Goal: Task Accomplishment & Management: Manage account settings

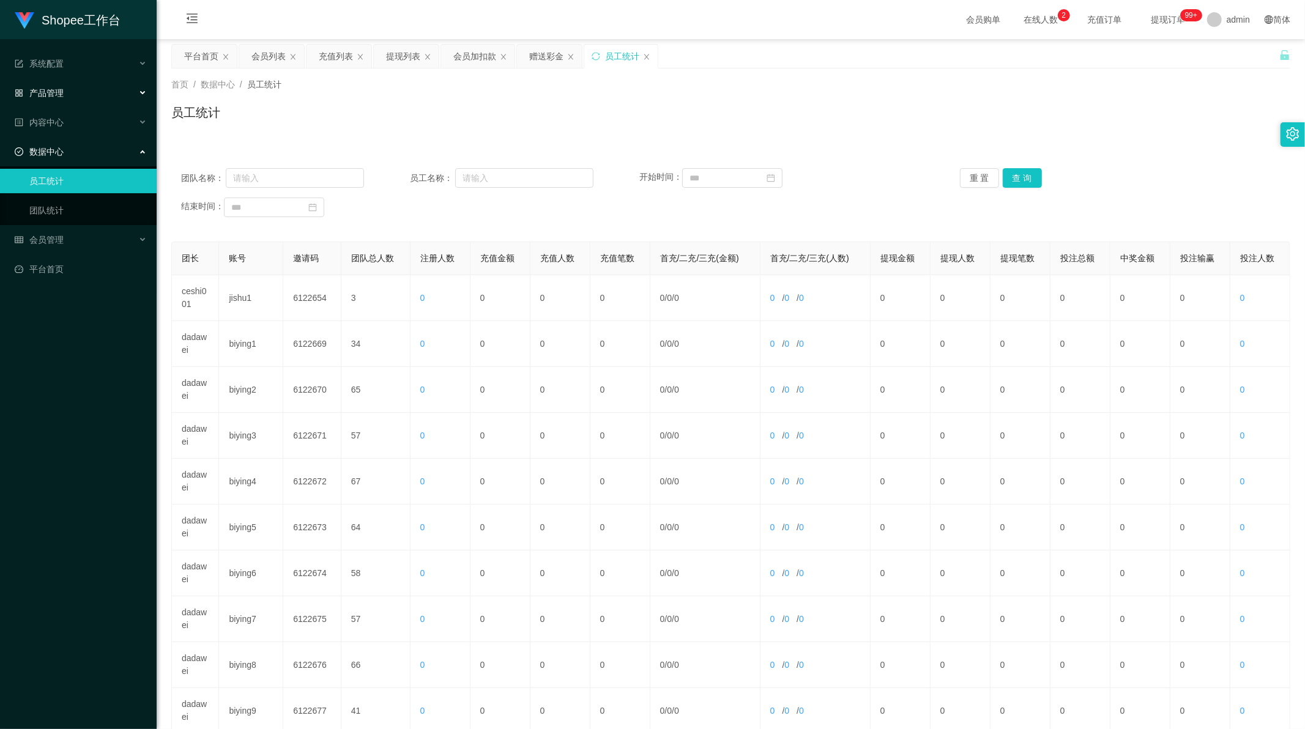
click at [51, 92] on span "产品管理" at bounding box center [39, 93] width 49 height 10
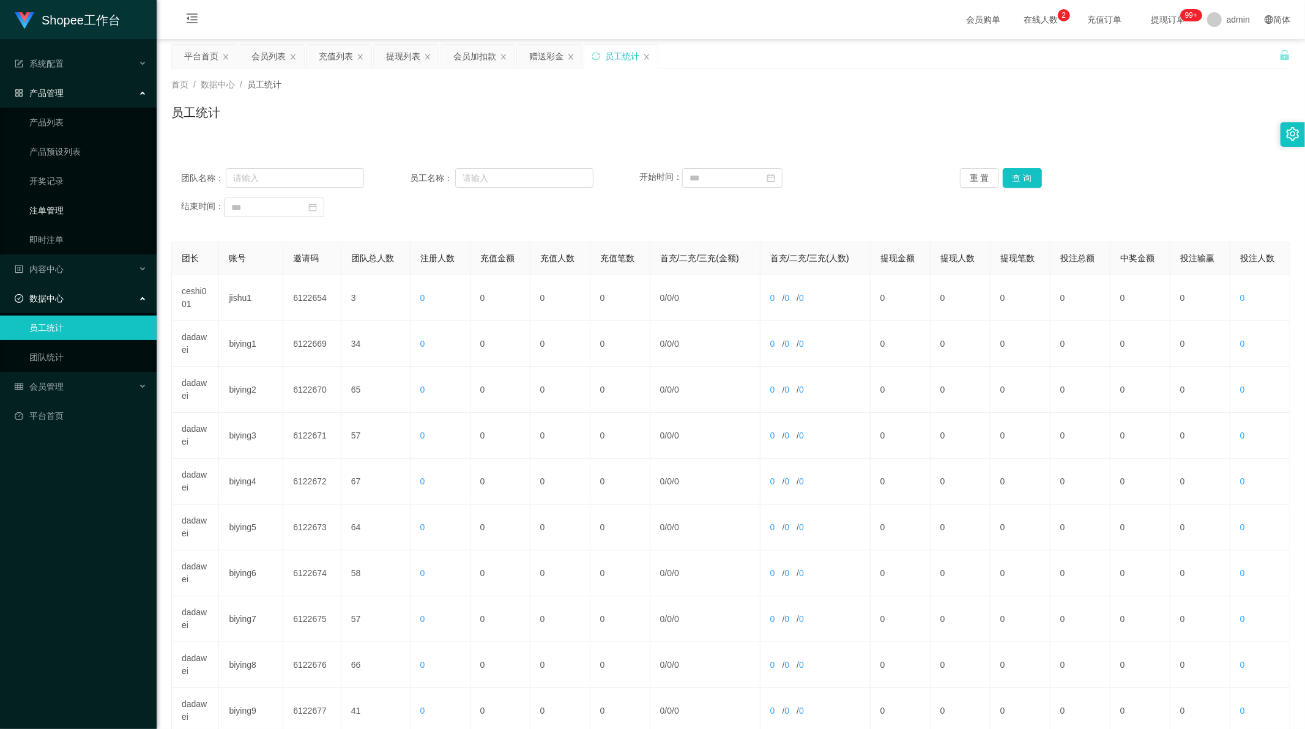
click at [54, 210] on link "注单管理" at bounding box center [87, 210] width 117 height 24
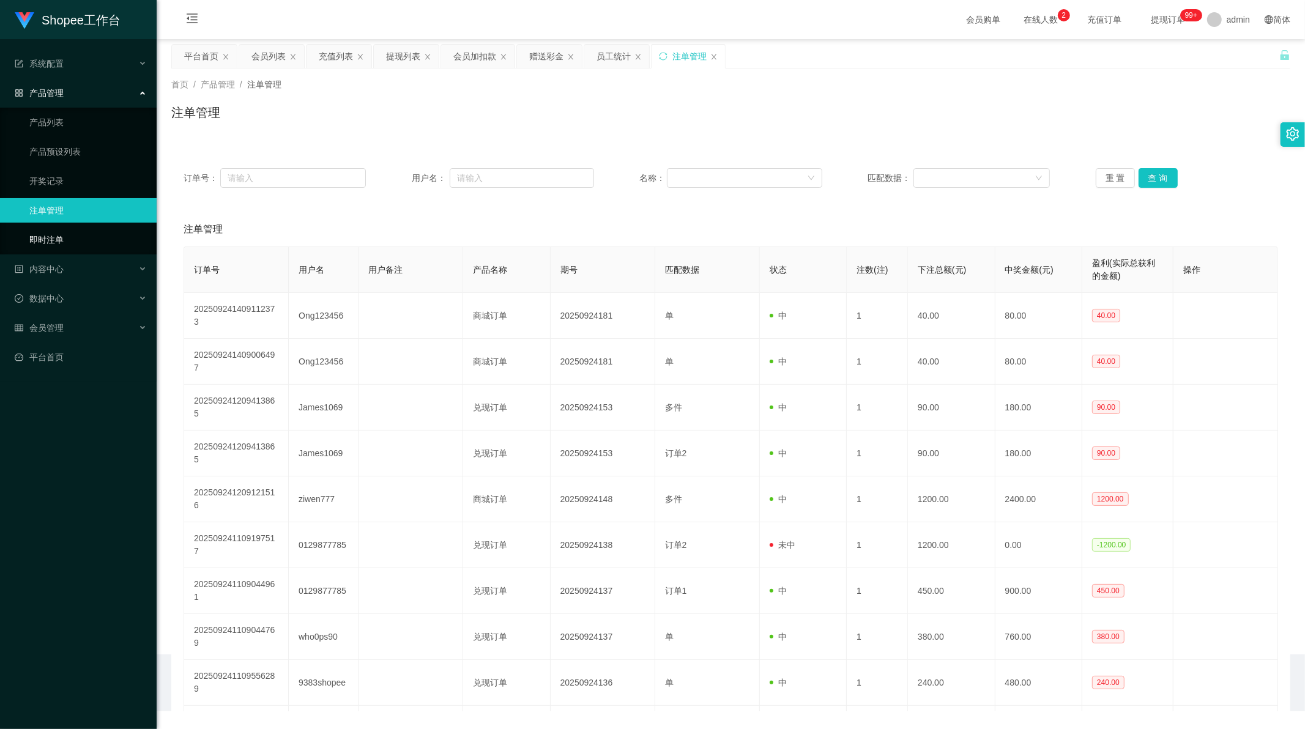
click at [51, 236] on link "即时注单" at bounding box center [87, 240] width 117 height 24
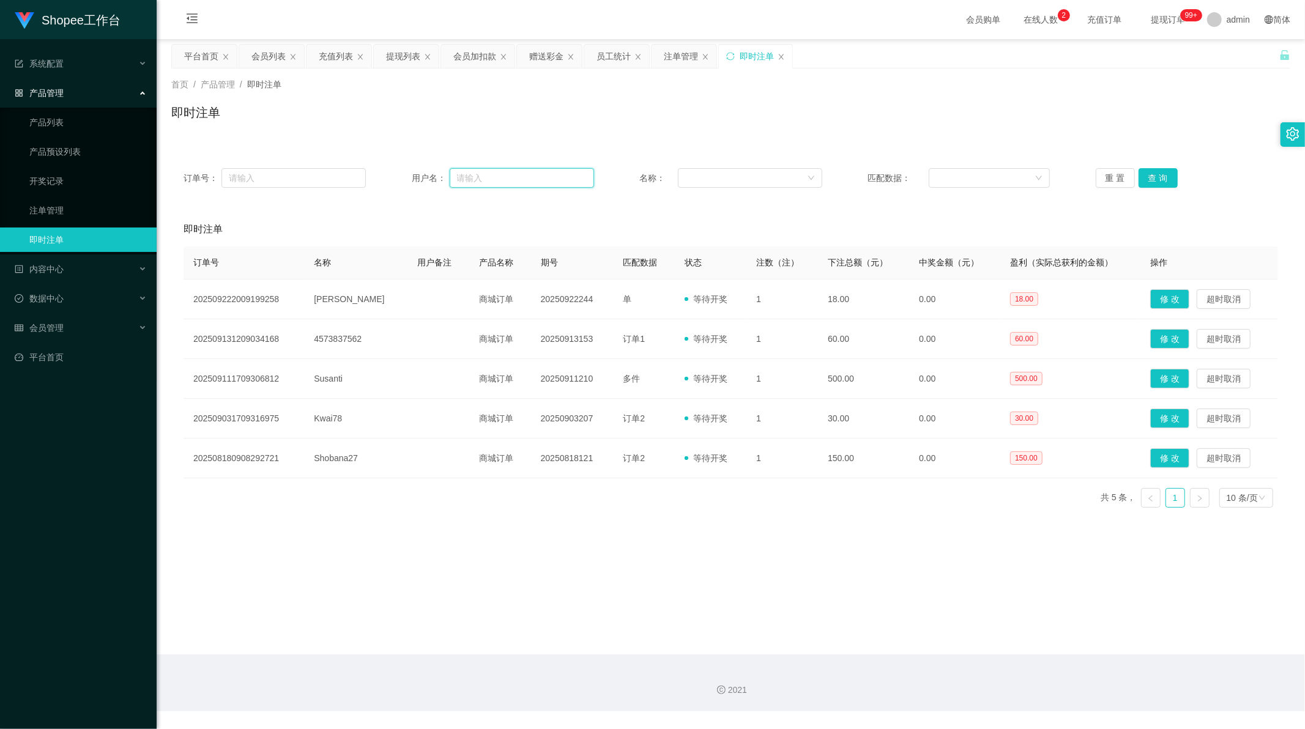
click at [533, 175] on input "text" at bounding box center [522, 178] width 144 height 20
paste input "Ong123456"
type input "Ong123456"
click at [1164, 179] on button "查 询" at bounding box center [1158, 178] width 39 height 20
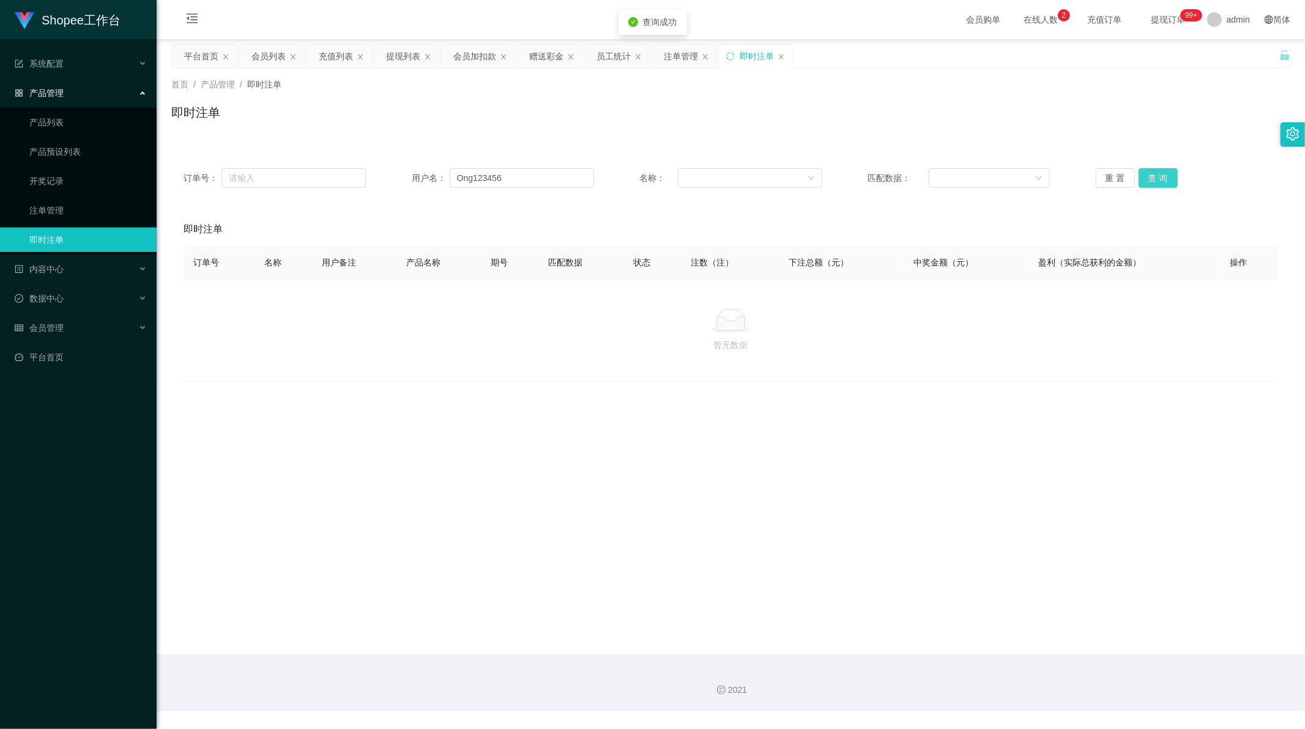
click at [1164, 179] on button "查 询" at bounding box center [1158, 178] width 39 height 20
click at [1164, 179] on div "重 置 查 询" at bounding box center [1187, 178] width 182 height 20
click at [1164, 179] on button "查 询" at bounding box center [1165, 178] width 53 height 20
click at [1164, 179] on div "重 置 查 询" at bounding box center [1187, 178] width 182 height 20
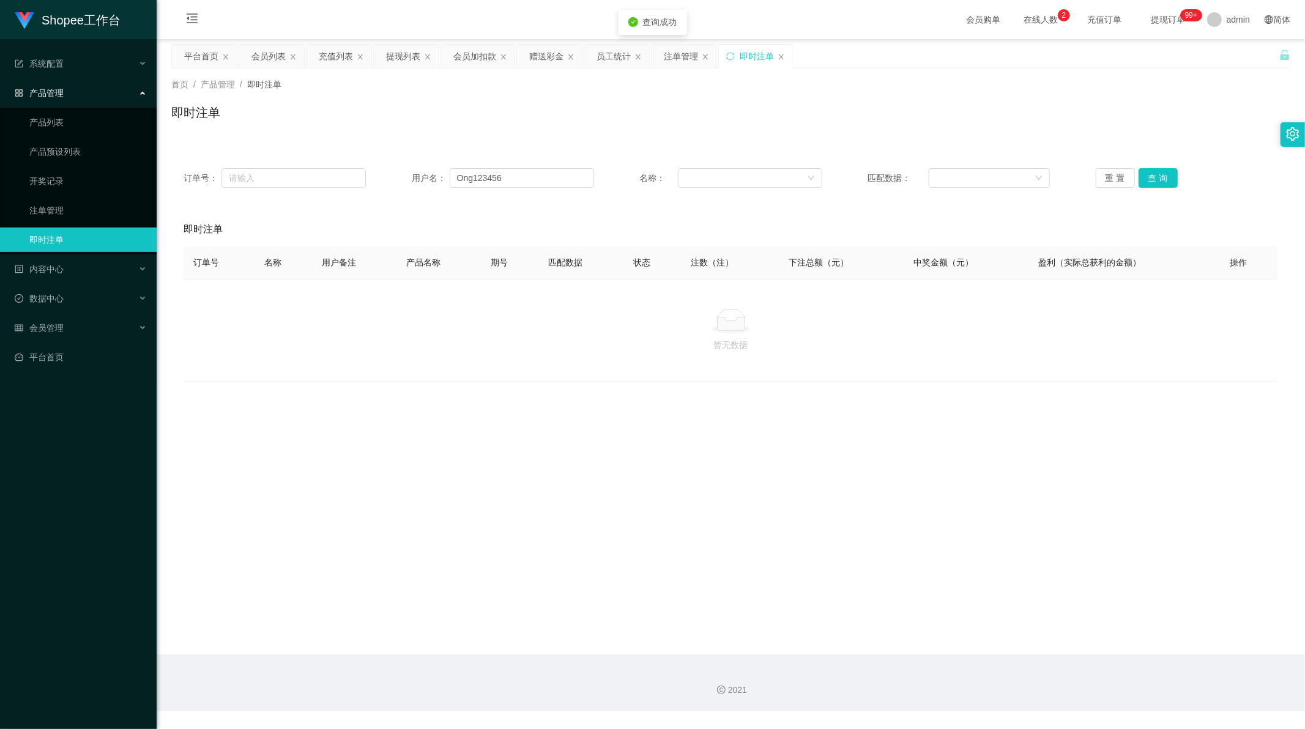
click at [367, 139] on div "首页 / 产品管理 / 即时注单 / 即时注单" at bounding box center [731, 105] width 1148 height 73
click at [677, 51] on div "注单管理" at bounding box center [681, 56] width 34 height 23
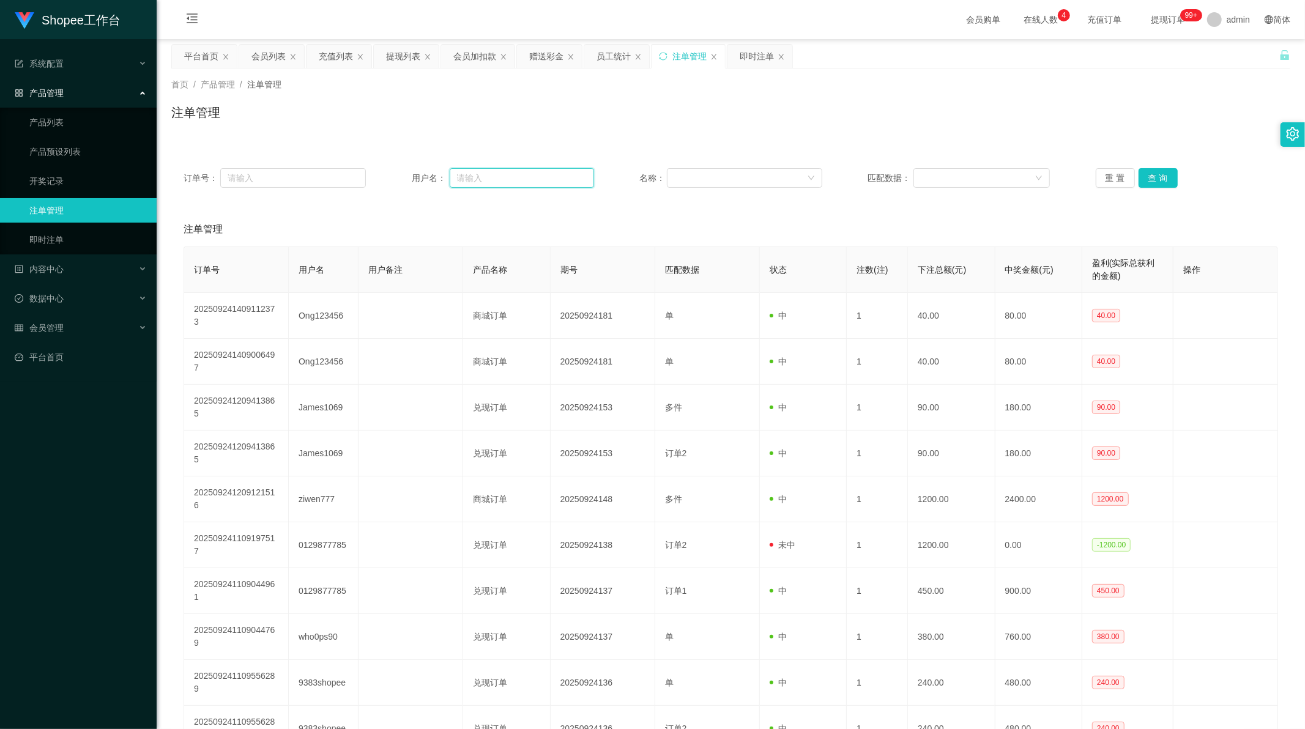
click at [490, 179] on input "text" at bounding box center [522, 178] width 144 height 20
paste input "Ong123456"
type input "Ong123456"
click at [1148, 181] on button "查 询" at bounding box center [1158, 178] width 39 height 20
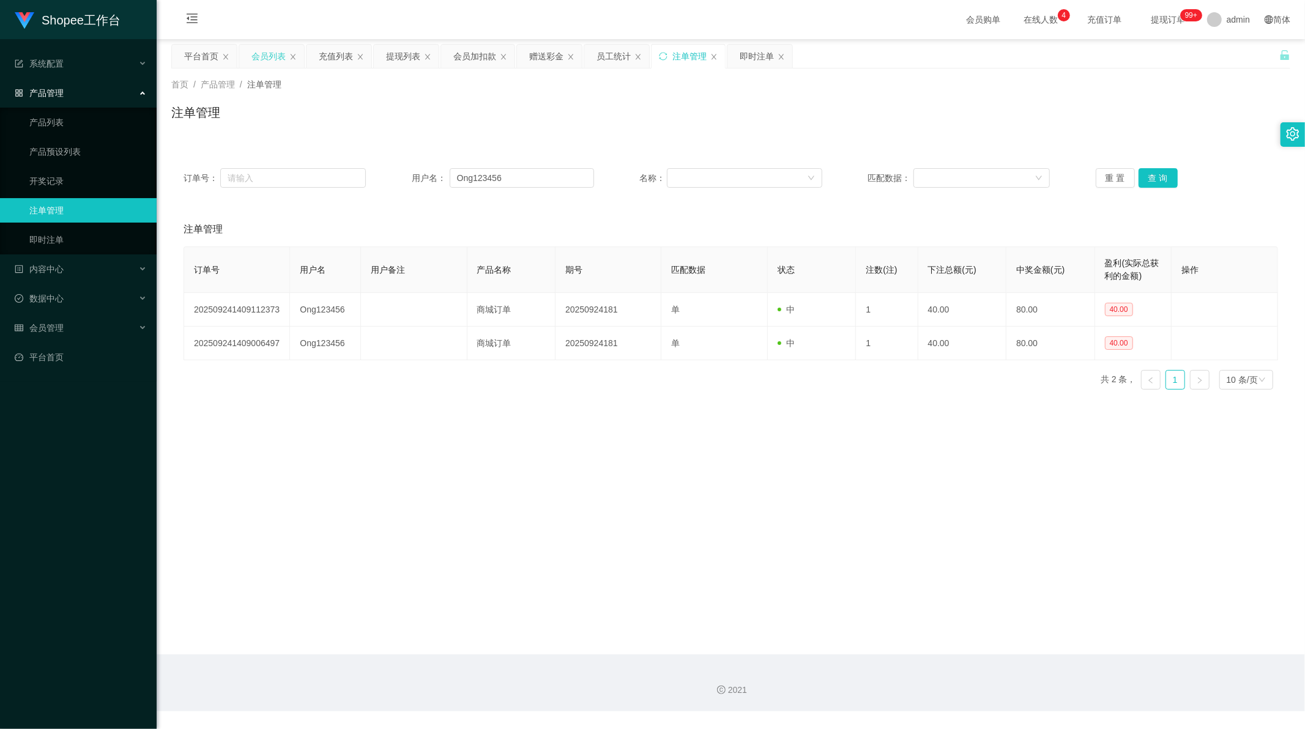
click at [266, 58] on div "会员列表" at bounding box center [268, 56] width 34 height 23
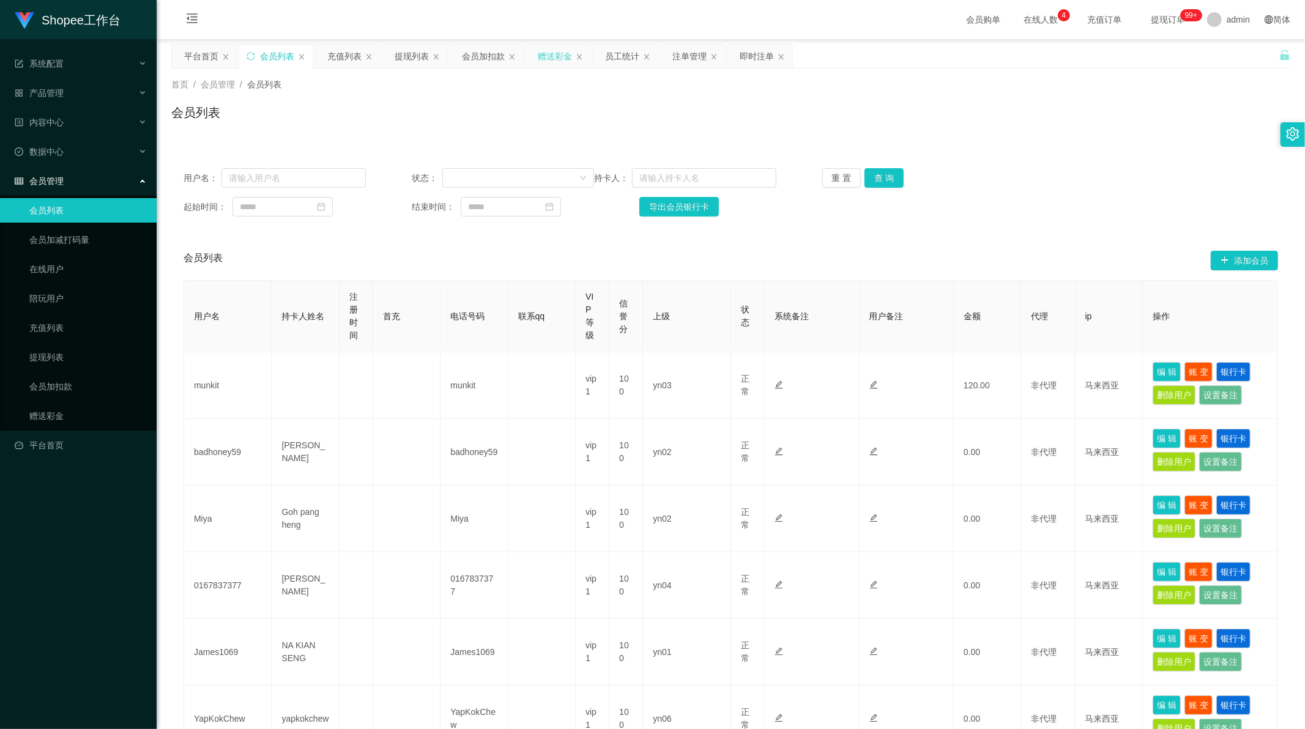
click at [545, 60] on div "赠送彩金" at bounding box center [555, 56] width 34 height 23
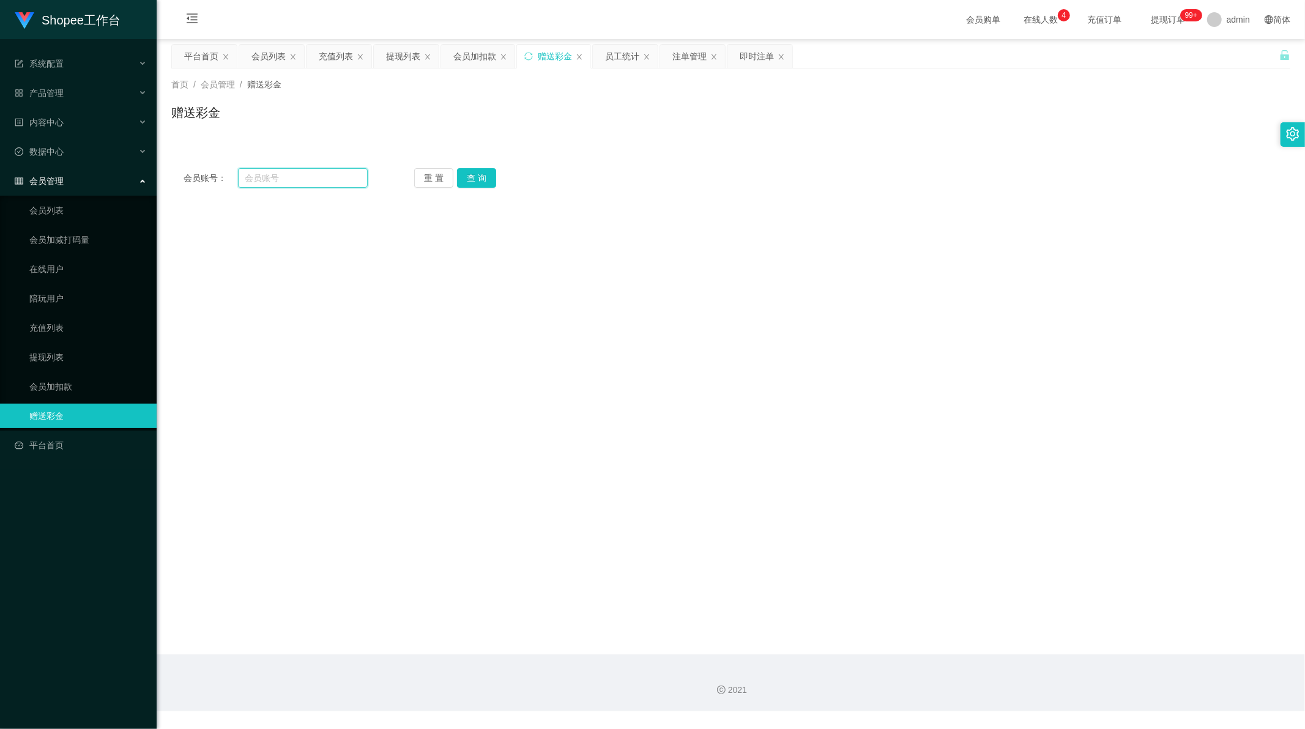
click at [285, 182] on input "text" at bounding box center [303, 178] width 130 height 20
drag, startPoint x: 285, startPoint y: 182, endPoint x: 315, endPoint y: 182, distance: 30.0
click at [286, 182] on input "text" at bounding box center [303, 178] width 130 height 20
paste input "Ong123456"
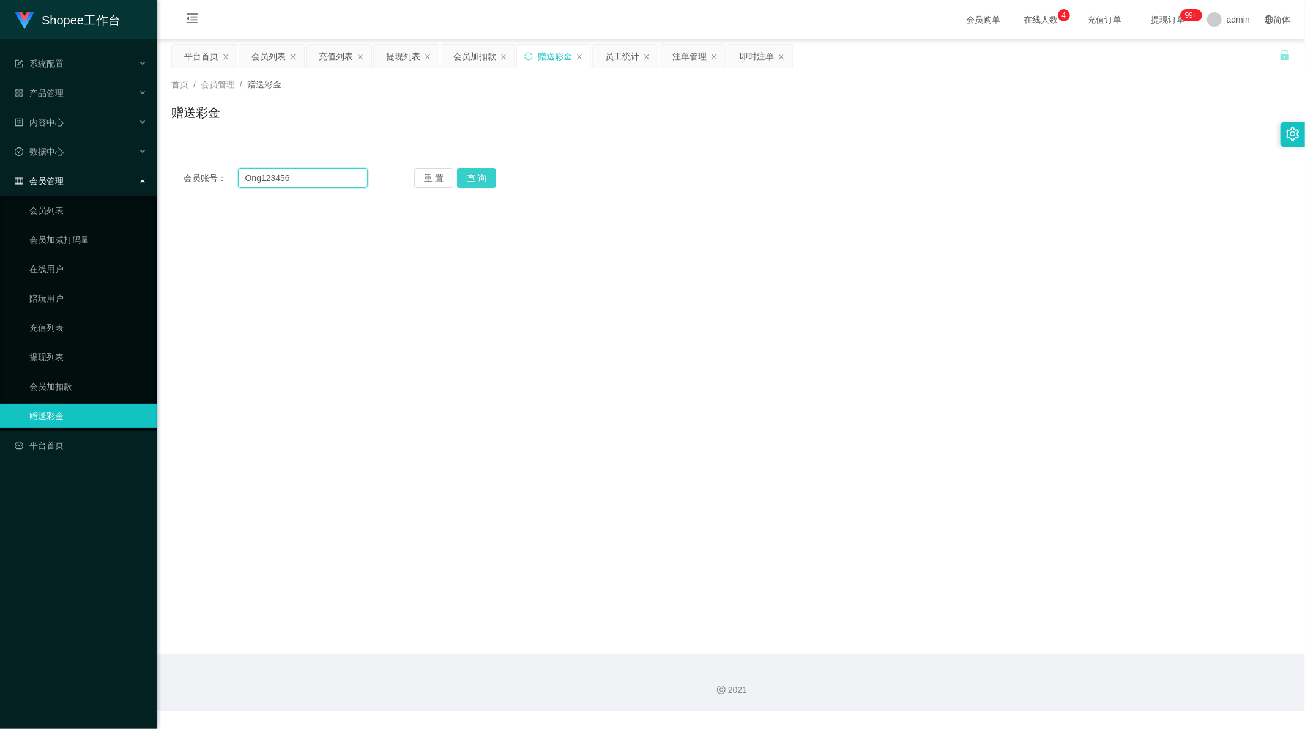
type input "Ong123456"
click at [472, 181] on button "查 询" at bounding box center [476, 178] width 39 height 20
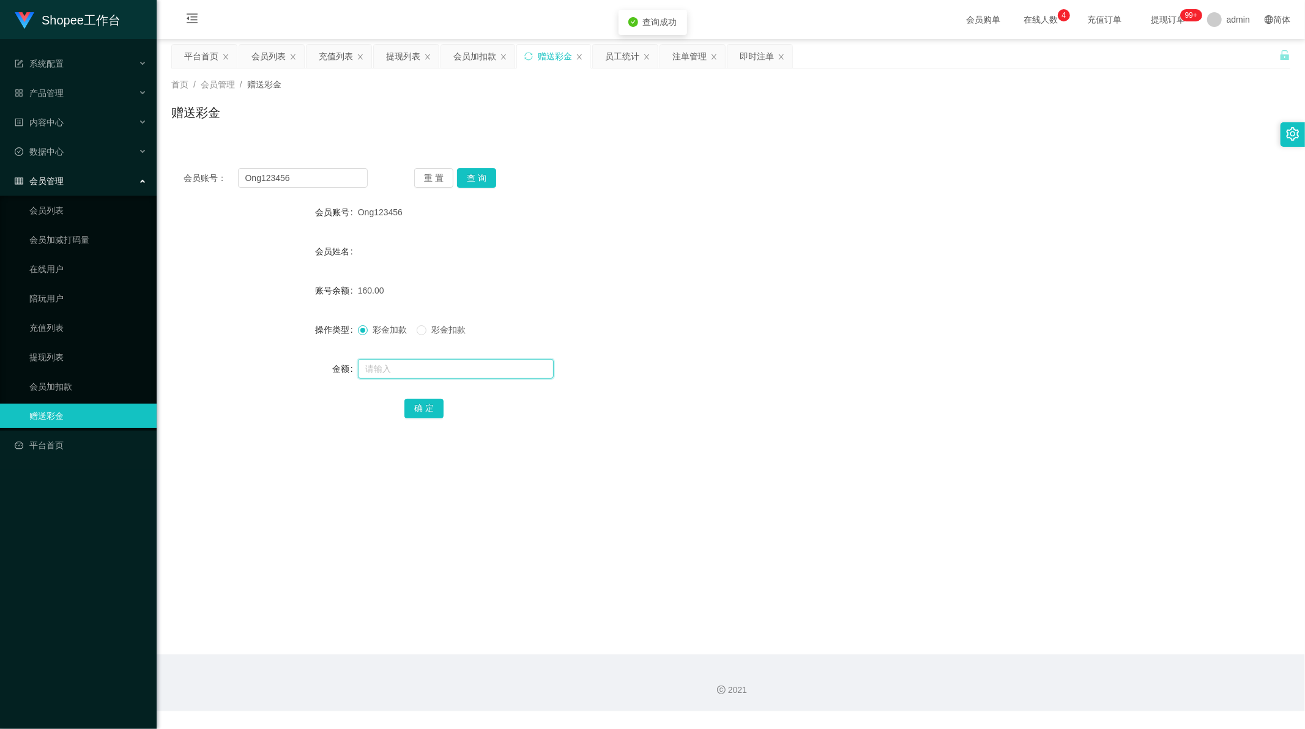
click at [386, 368] on input "text" at bounding box center [456, 369] width 196 height 20
type input "40"
click at [412, 401] on button "确 定" at bounding box center [423, 409] width 39 height 20
click at [571, 267] on form "会员账号 Ong123456 会员姓名 账号余额 120.00 操作类型 彩金加款 彩金扣款 金额 确 定" at bounding box center [730, 310] width 1119 height 220
click at [400, 64] on div "提现列表" at bounding box center [403, 56] width 34 height 23
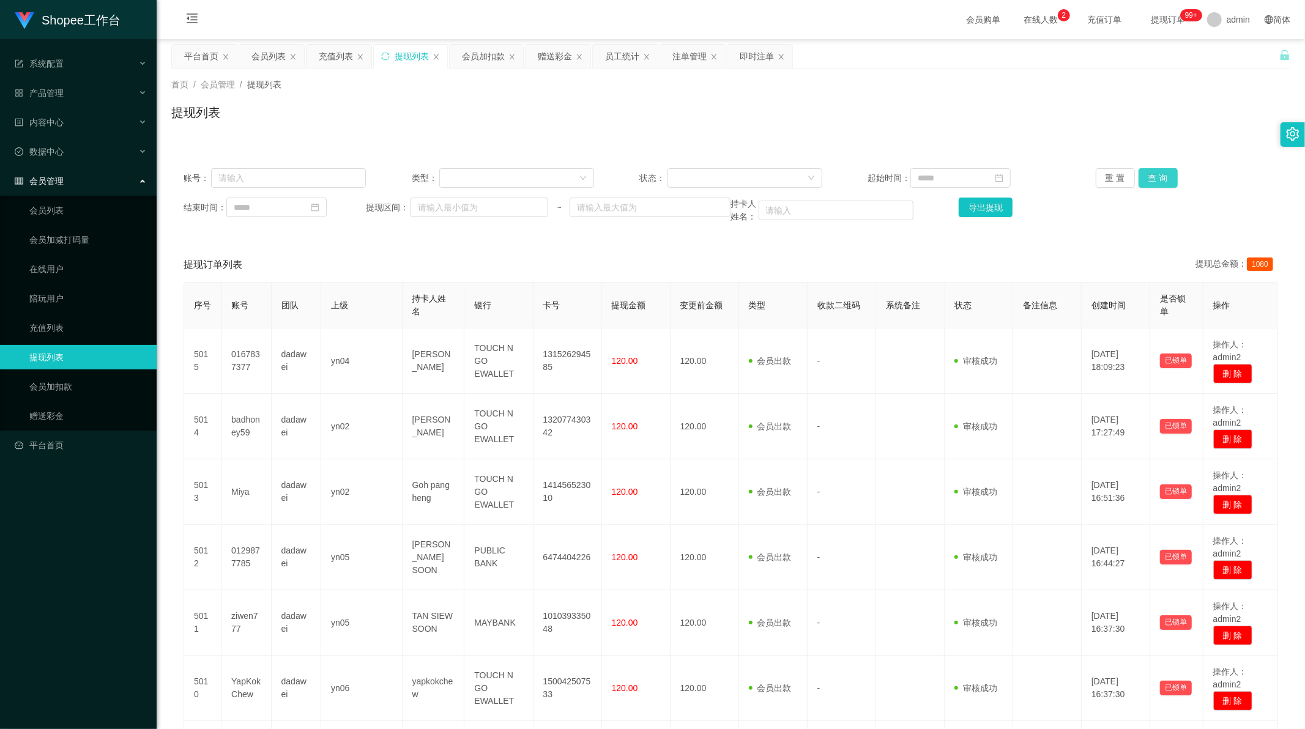
click at [1154, 172] on button "查 询" at bounding box center [1158, 178] width 39 height 20
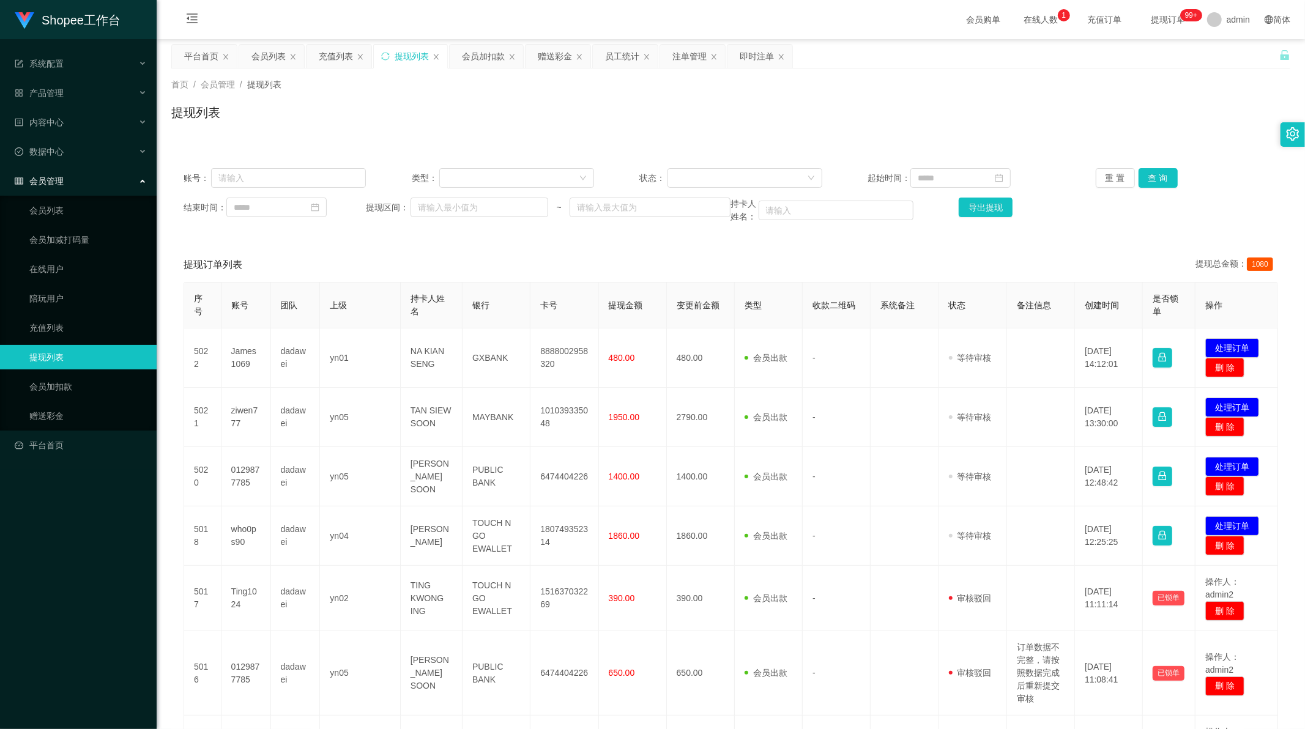
click at [606, 106] on div "提现列表" at bounding box center [730, 117] width 1119 height 28
